Goal: Task Accomplishment & Management: Manage account settings

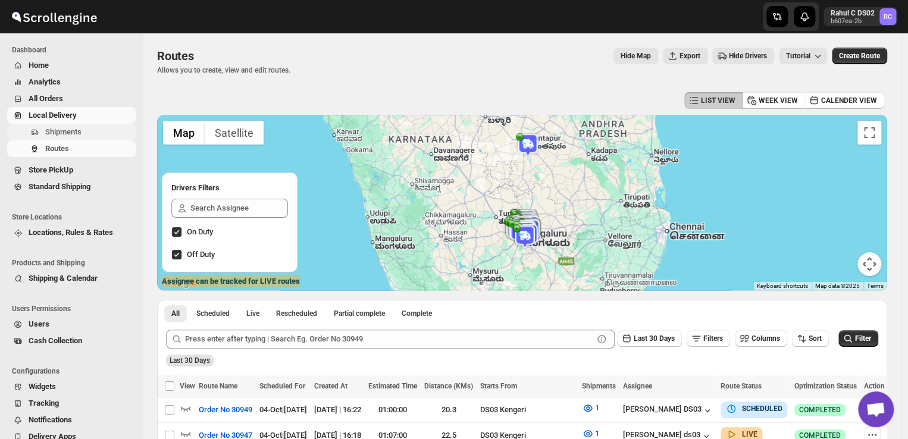
click at [93, 126] on span "Shipments" at bounding box center [89, 132] width 88 height 12
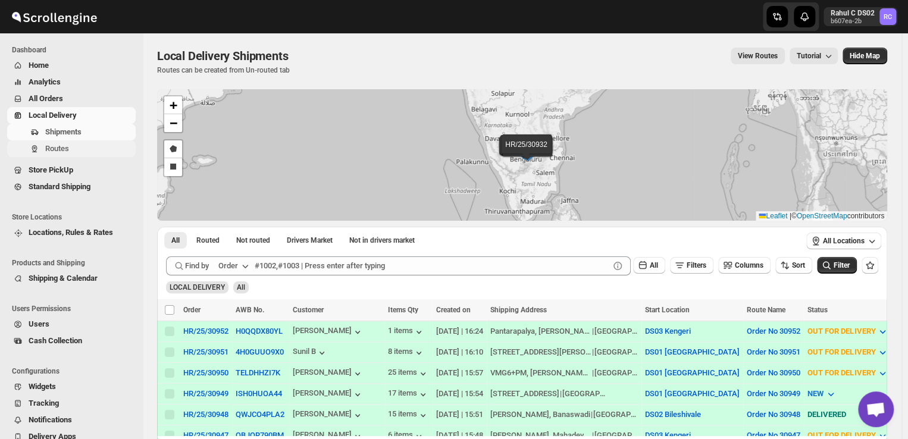
click at [75, 144] on span "Routes" at bounding box center [89, 149] width 88 height 12
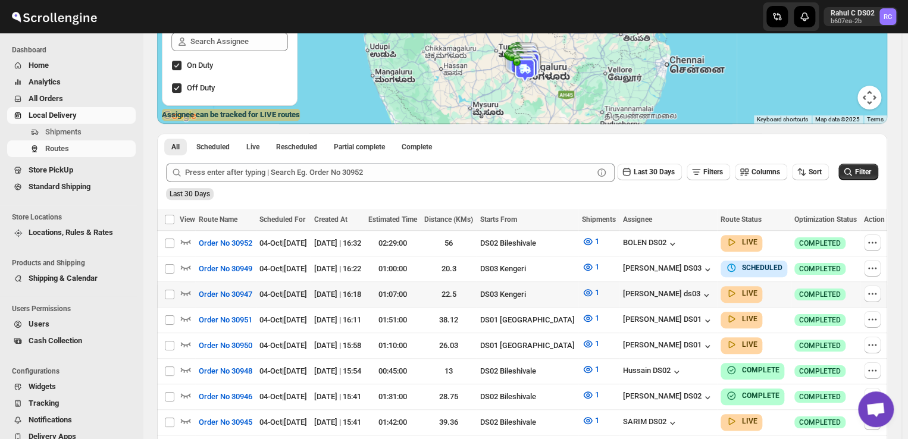
scroll to position [168, 0]
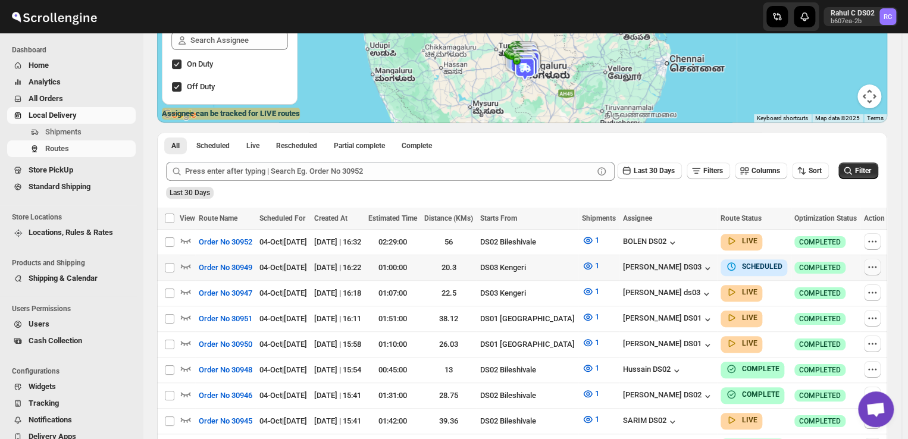
click at [870, 265] on icon "button" at bounding box center [873, 267] width 12 height 12
checkbox input "true"
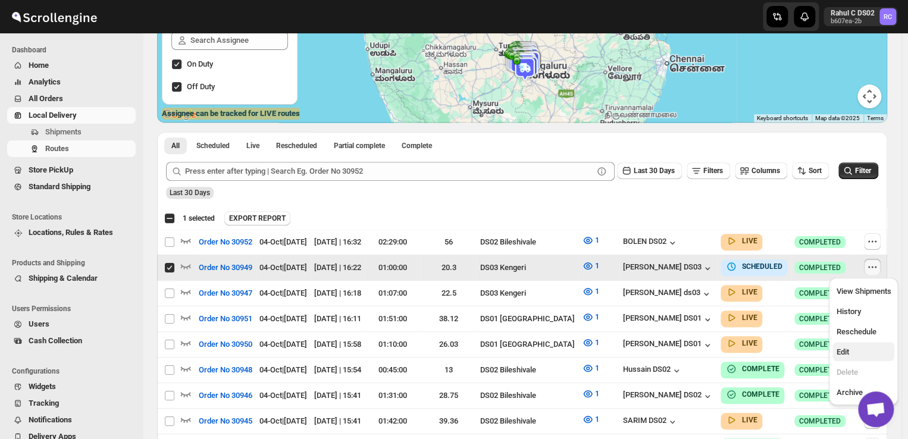
click at [842, 351] on span "Edit" at bounding box center [842, 352] width 12 height 9
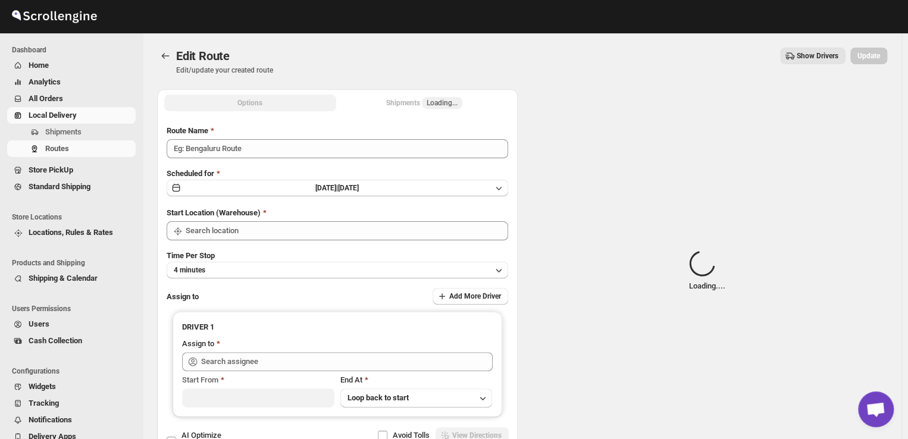
type input "Order No 30949"
type input "DS03 Kengeri"
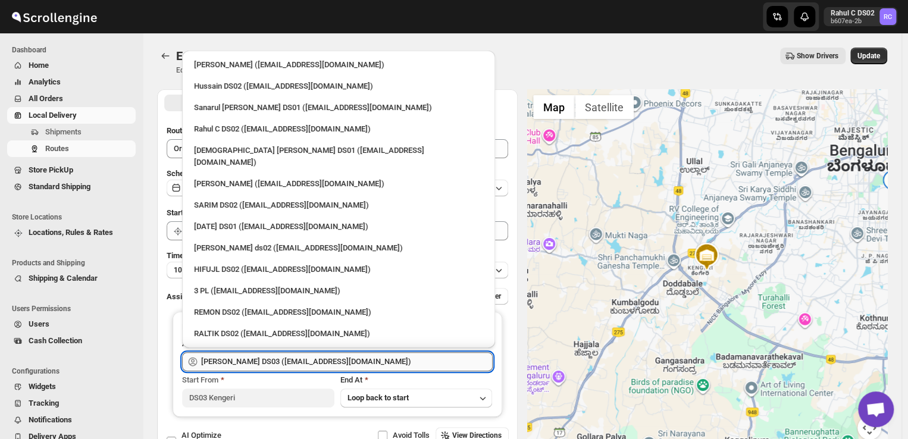
click at [344, 363] on input "[PERSON_NAME] DS03 ([EMAIL_ADDRESS][DOMAIN_NAME])" at bounding box center [347, 361] width 292 height 19
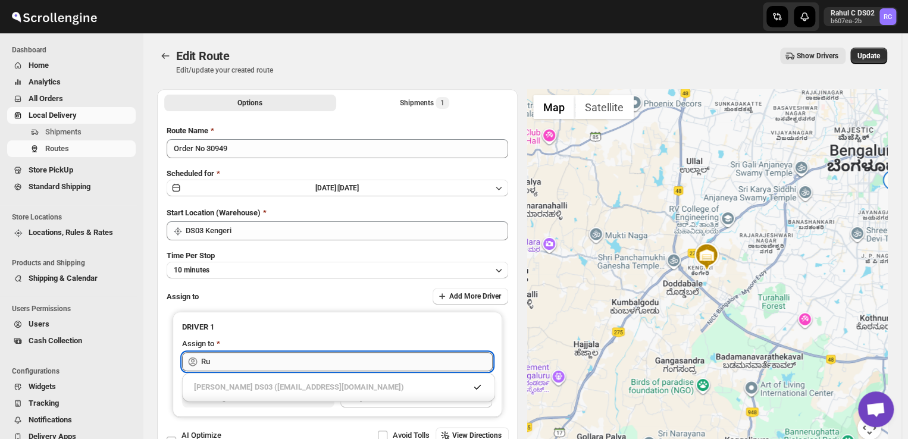
type input "R"
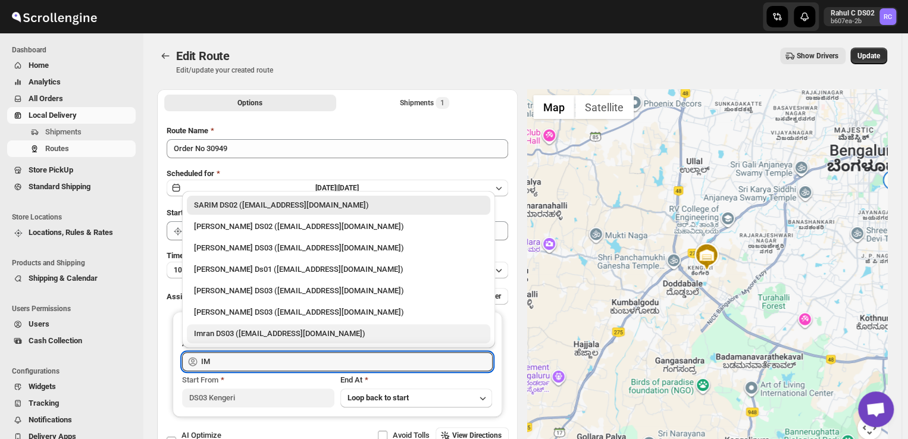
click at [280, 334] on div "Imran DS03 ([EMAIL_ADDRESS][DOMAIN_NAME])" at bounding box center [338, 334] width 289 height 12
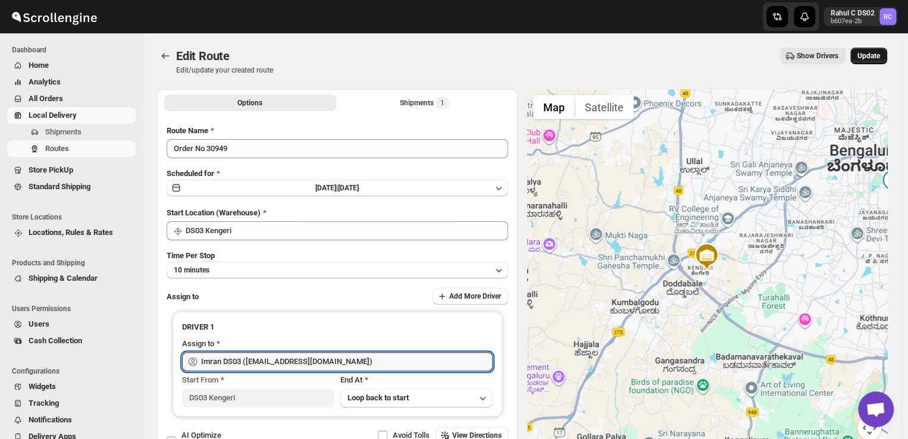
type input "Imran DS03 ([EMAIL_ADDRESS][DOMAIN_NAME])"
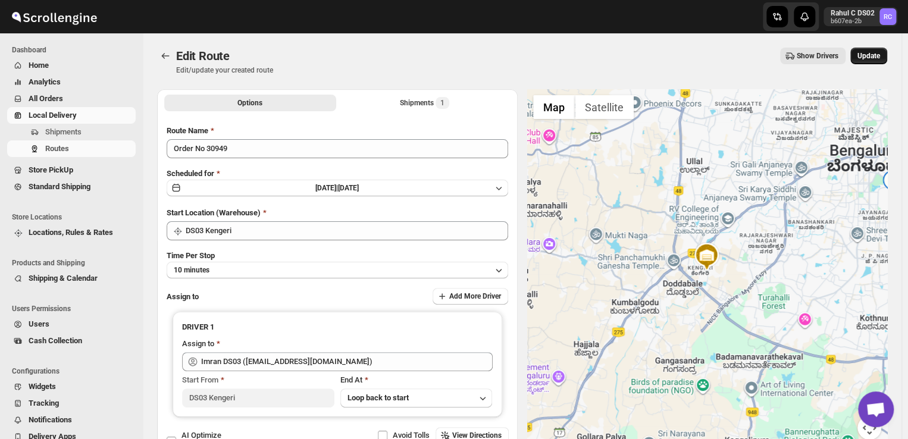
click at [873, 58] on span "Update" at bounding box center [869, 56] width 23 height 10
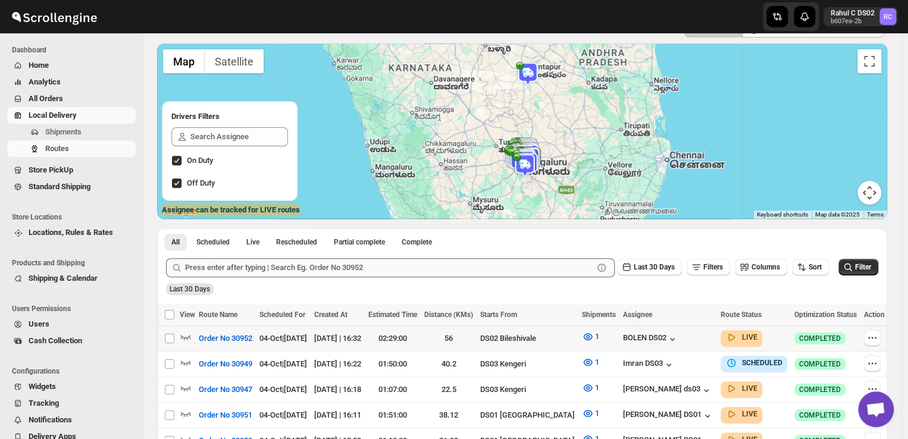
scroll to position [70, 0]
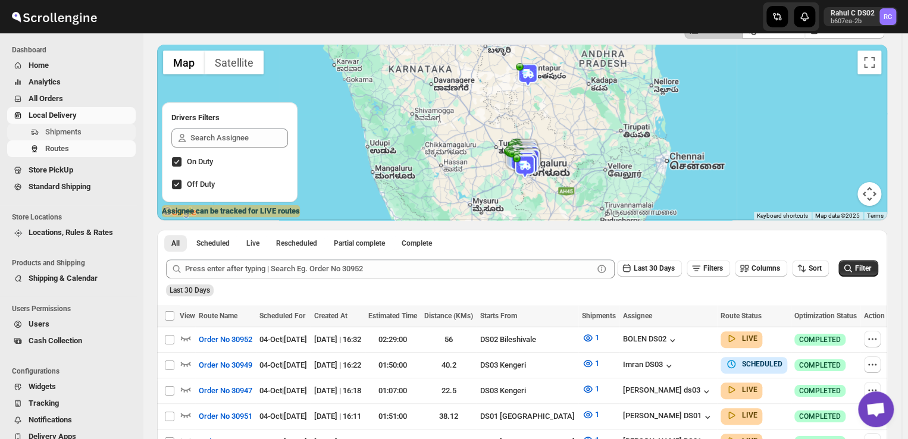
click at [88, 134] on span "Shipments" at bounding box center [89, 132] width 88 height 12
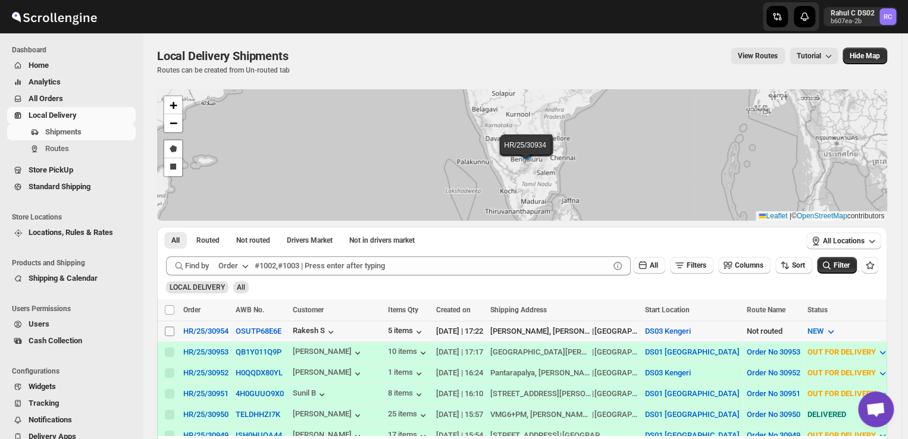
click at [168, 331] on input "Select shipment" at bounding box center [170, 332] width 10 height 10
checkbox input "true"
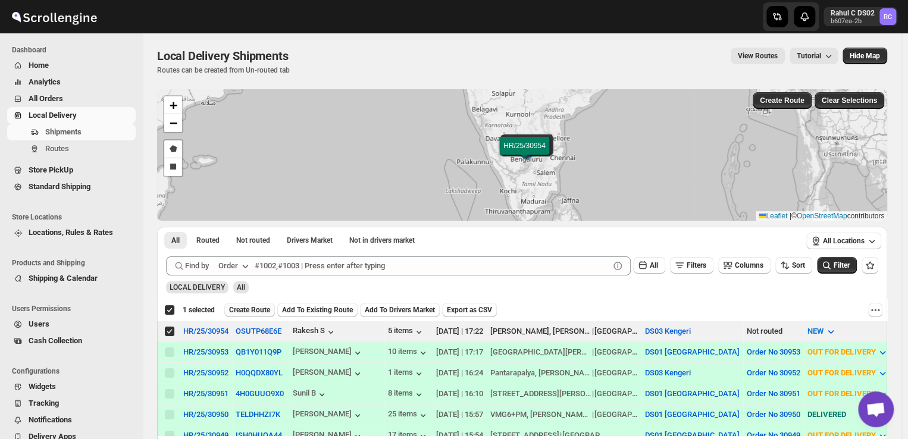
click at [261, 314] on span "Create Route" at bounding box center [249, 310] width 41 height 10
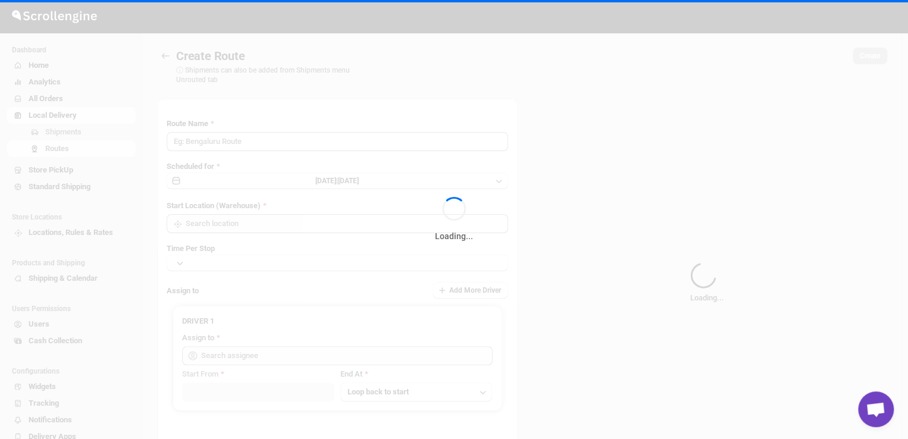
type input "Route - 04/10-0524"
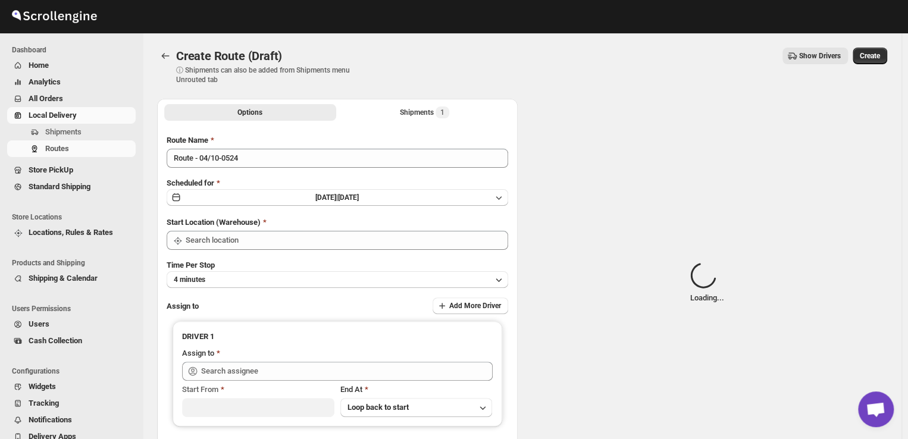
type input "DS03 Kengeri"
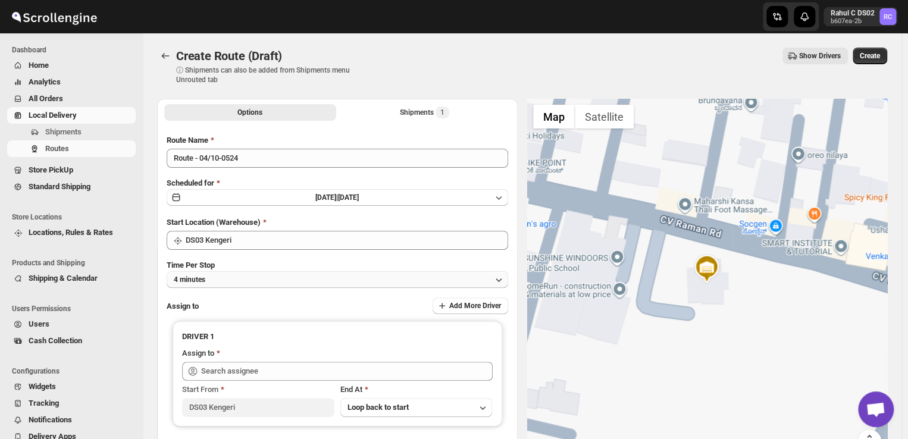
click at [229, 279] on button "4 minutes" at bounding box center [338, 279] width 342 height 17
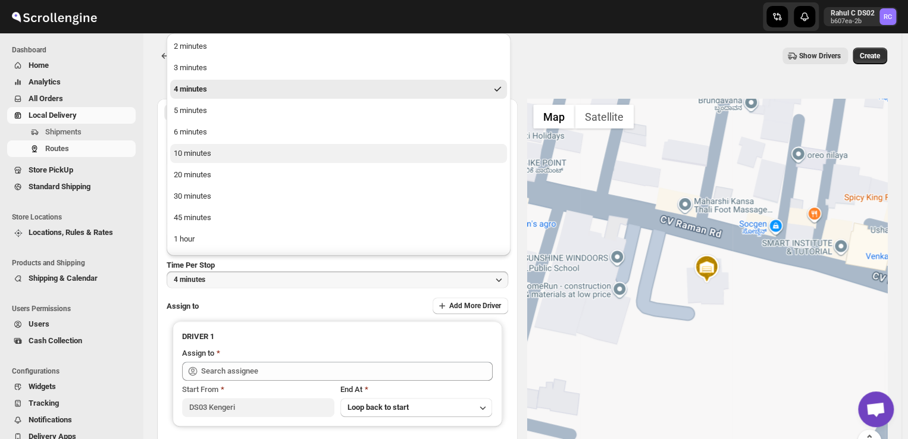
click at [195, 153] on div "10 minutes" at bounding box center [192, 154] width 37 height 12
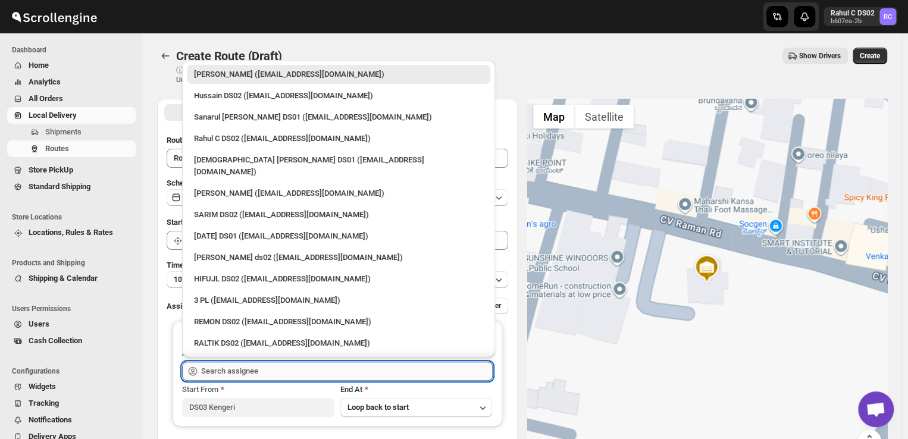
click at [263, 374] on input "text" at bounding box center [347, 371] width 292 height 19
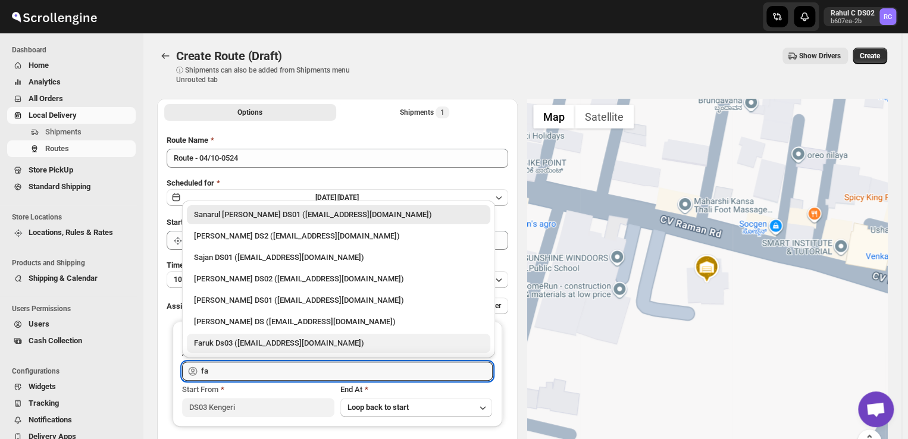
click at [241, 344] on div "Faruk Ds03 ([EMAIL_ADDRESS][DOMAIN_NAME])" at bounding box center [338, 343] width 289 height 12
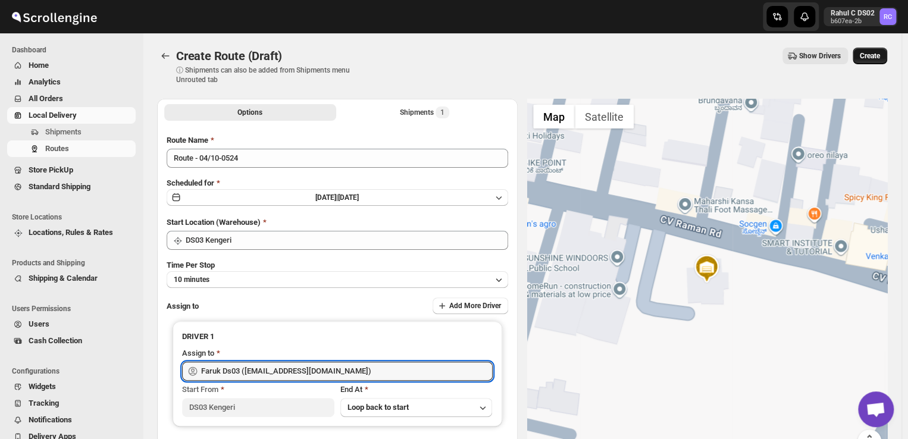
type input "Faruk Ds03 ([EMAIL_ADDRESS][DOMAIN_NAME])"
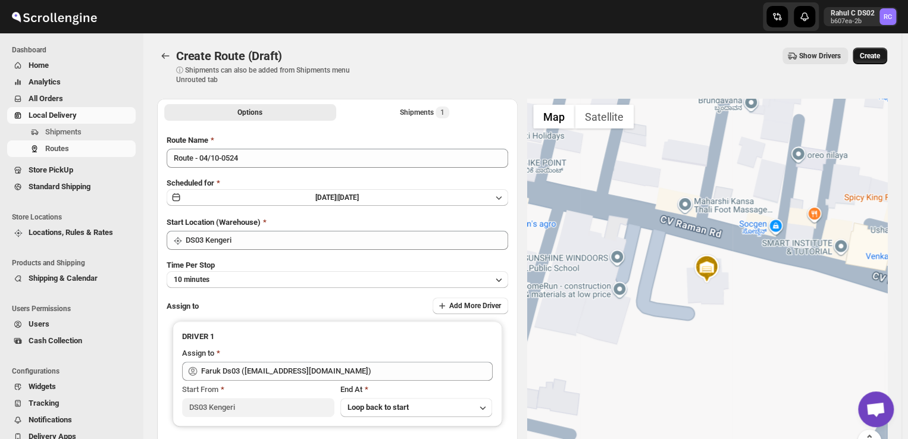
click at [878, 58] on span "Create" at bounding box center [870, 56] width 20 height 10
